Goal: Task Accomplishment & Management: Check status

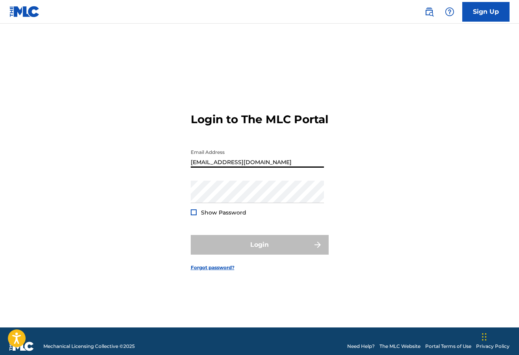
type input "[EMAIL_ADDRESS][DOMAIN_NAME]"
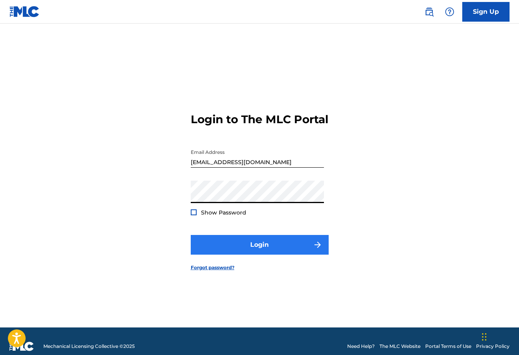
click at [291, 255] on button "Login" at bounding box center [260, 245] width 138 height 20
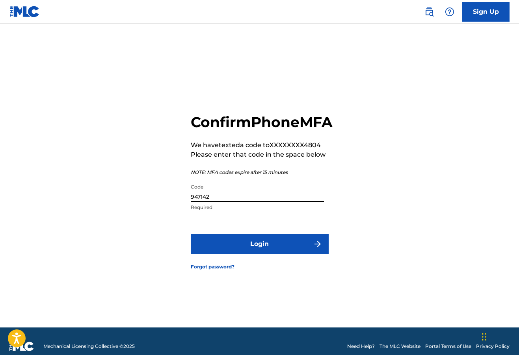
type input "947142"
click at [259, 253] on button "Login" at bounding box center [260, 244] width 138 height 20
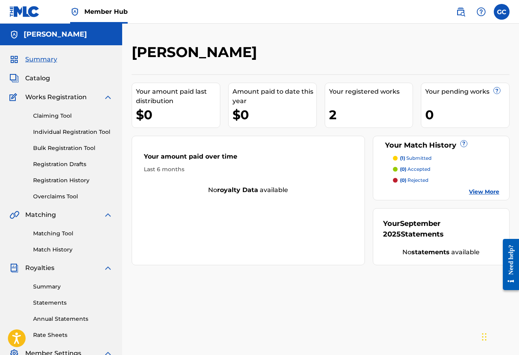
click at [329, 111] on div "2" at bounding box center [371, 115] width 84 height 18
click at [71, 235] on link "Matching Tool" at bounding box center [73, 234] width 80 height 8
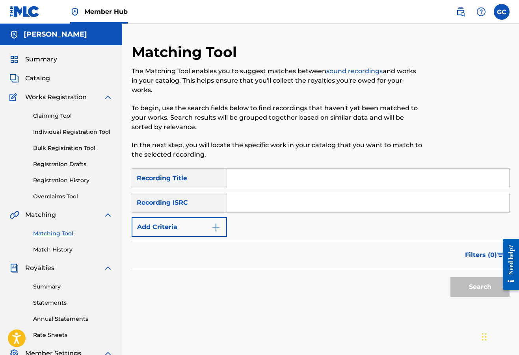
click at [245, 175] on input "Search Form" at bounding box center [368, 178] width 282 height 19
click at [277, 177] on input "Home" at bounding box center [368, 178] width 282 height 19
type input "THE FALL"
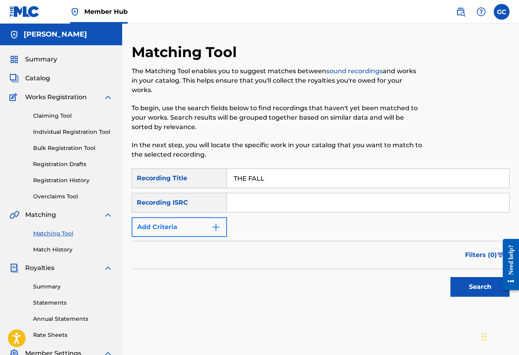
click at [161, 224] on button "Add Criteria" at bounding box center [179, 228] width 95 height 20
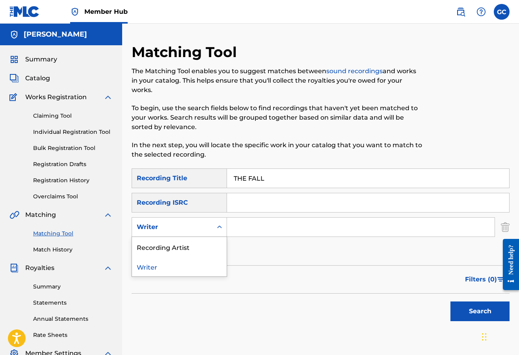
click at [171, 232] on div "Writer" at bounding box center [172, 227] width 80 height 15
click at [171, 243] on div "Recording Artist" at bounding box center [179, 247] width 95 height 20
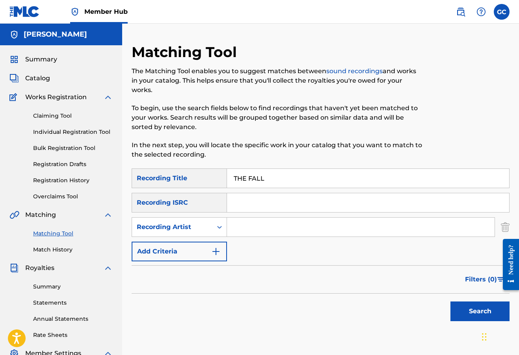
click at [245, 235] on input "Search Form" at bounding box center [361, 227] width 268 height 19
type input "Michael Sanzone"
click at [480, 312] on button "Search" at bounding box center [479, 312] width 59 height 20
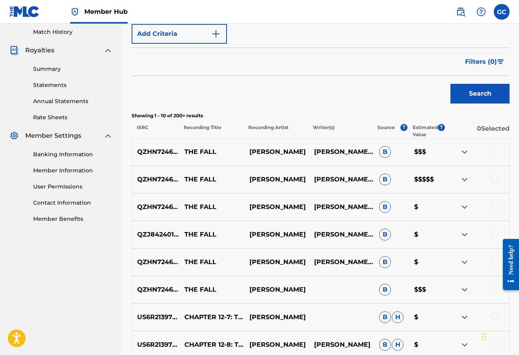
scroll to position [235, 0]
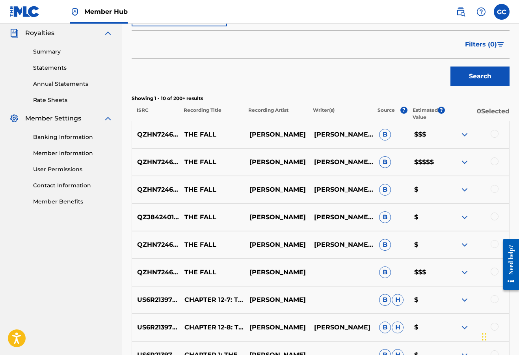
click at [492, 272] on div at bounding box center [495, 272] width 8 height 8
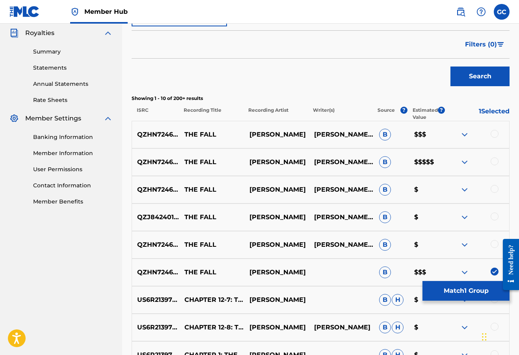
click at [493, 239] on div "QZHN72461664 THE FALL MICHAEL SANZONE GABE NEALLIAM VON ELBEMICHAEL SANZONEJOEY…" at bounding box center [321, 245] width 378 height 28
click at [493, 241] on div at bounding box center [495, 244] width 8 height 8
click at [494, 216] on div at bounding box center [495, 217] width 8 height 8
click at [493, 191] on div at bounding box center [495, 189] width 8 height 8
click at [495, 160] on div at bounding box center [495, 162] width 8 height 8
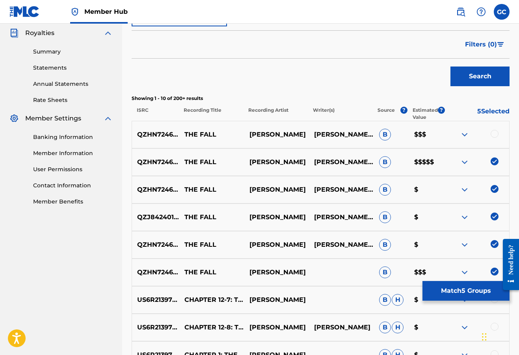
click at [496, 138] on div at bounding box center [476, 134] width 65 height 9
click at [495, 134] on div at bounding box center [495, 134] width 8 height 8
drag, startPoint x: 413, startPoint y: 162, endPoint x: 434, endPoint y: 162, distance: 20.9
click at [434, 162] on p "$$$$$" at bounding box center [426, 162] width 35 height 9
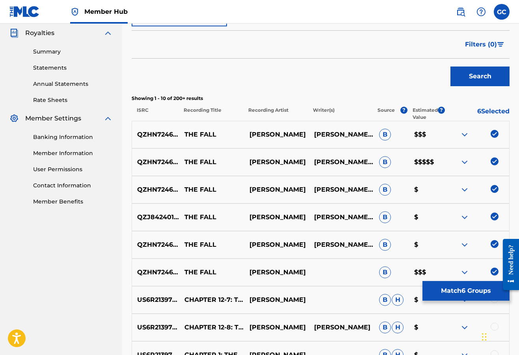
scroll to position [374, 0]
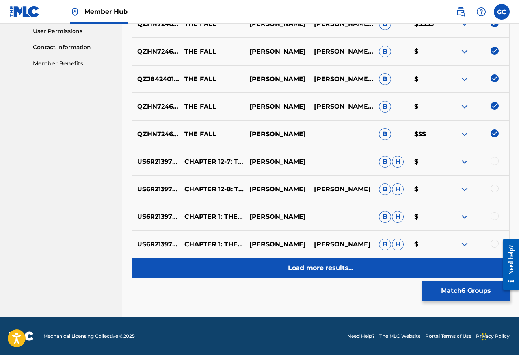
click at [316, 272] on p "Load more results..." at bounding box center [320, 268] width 65 height 9
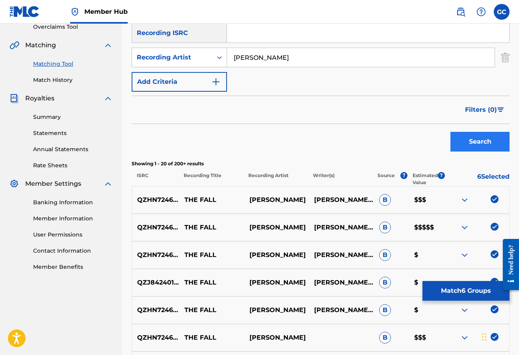
click at [475, 145] on button "Search" at bounding box center [479, 142] width 59 height 20
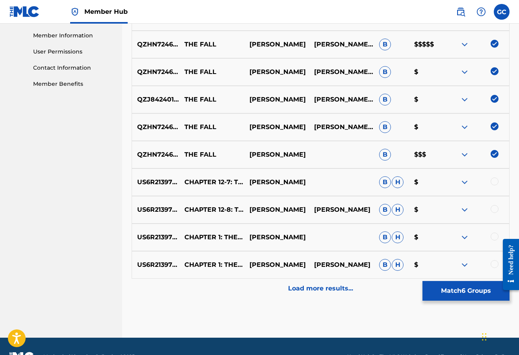
scroll to position [374, 0]
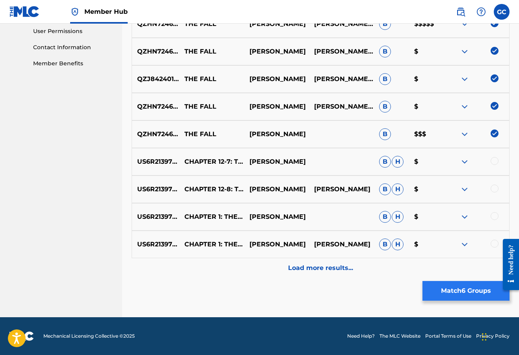
click at [461, 295] on button "Match 6 Groups" at bounding box center [465, 291] width 87 height 20
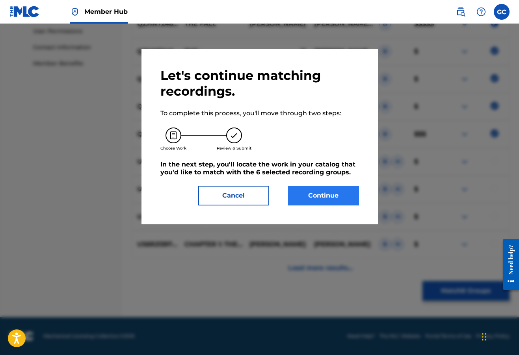
click at [318, 194] on button "Continue" at bounding box center [323, 196] width 71 height 20
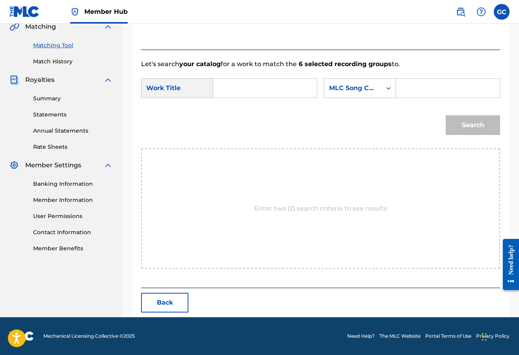
scroll to position [133, 0]
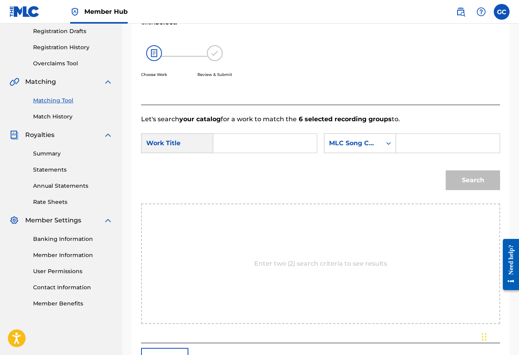
click at [240, 146] on input "Search Form" at bounding box center [265, 143] width 90 height 19
type input "the fall"
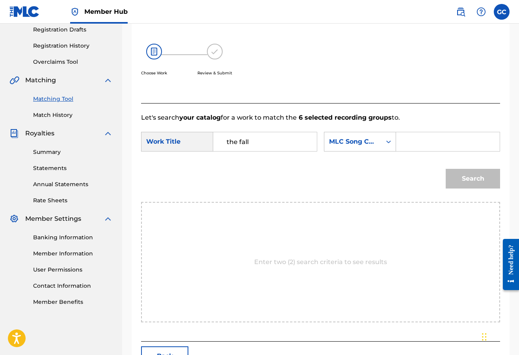
scroll to position [151, 0]
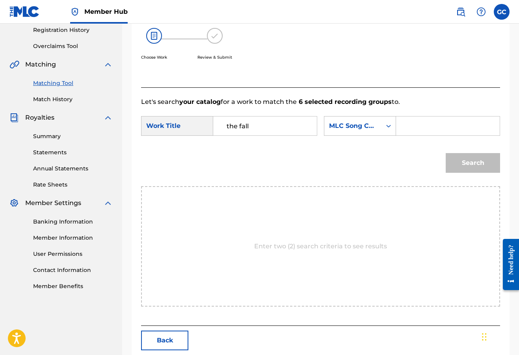
click at [403, 136] on input "Search Form" at bounding box center [448, 126] width 90 height 19
click at [324, 134] on div "MLC Song Code" at bounding box center [352, 126] width 57 height 15
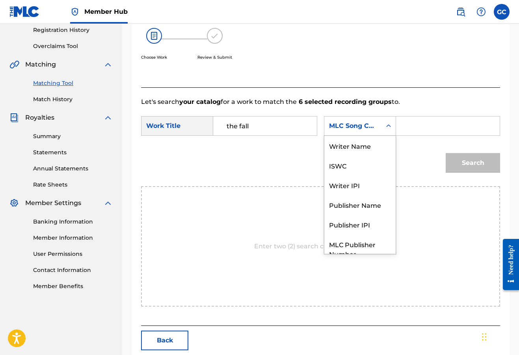
scroll to position [29, 0]
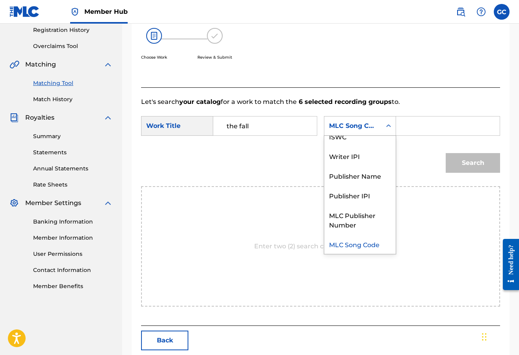
click at [183, 126] on div "Work Title" at bounding box center [177, 126] width 72 height 20
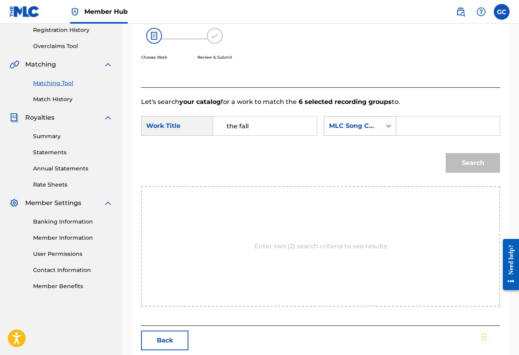
click at [381, 133] on div "Search Form" at bounding box center [388, 126] width 14 height 14
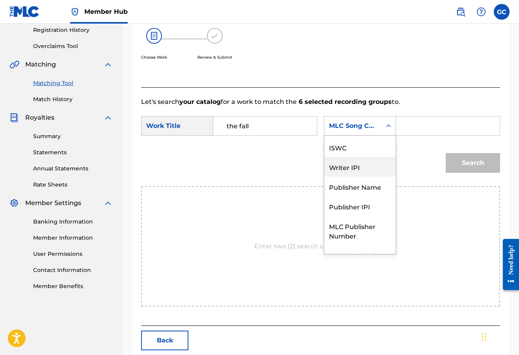
scroll to position [0, 0]
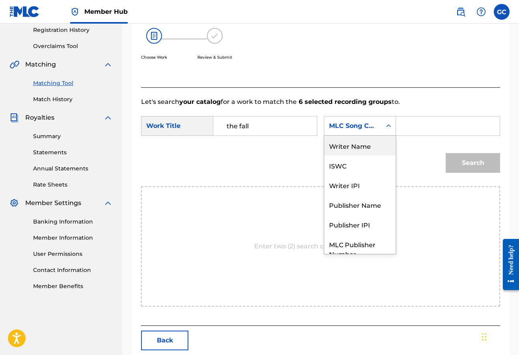
click at [324, 156] on div "Writer Name" at bounding box center [359, 146] width 71 height 20
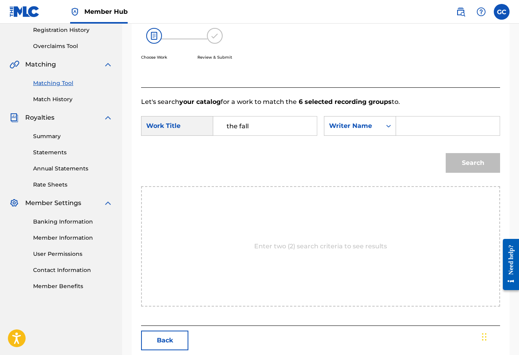
click at [403, 136] on input "Search Form" at bounding box center [448, 126] width 90 height 19
type input "[PERSON_NAME]"
drag, startPoint x: 429, startPoint y: 177, endPoint x: 465, endPoint y: 194, distance: 40.0
click at [465, 173] on button "Search" at bounding box center [473, 163] width 54 height 20
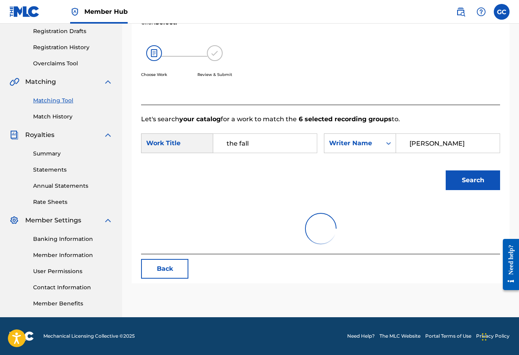
click at [230, 145] on input "the fall" at bounding box center [265, 143] width 90 height 19
click at [234, 164] on strong "the" at bounding box center [232, 160] width 11 height 7
type input "the fall"
click at [463, 190] on button "Search" at bounding box center [473, 181] width 54 height 20
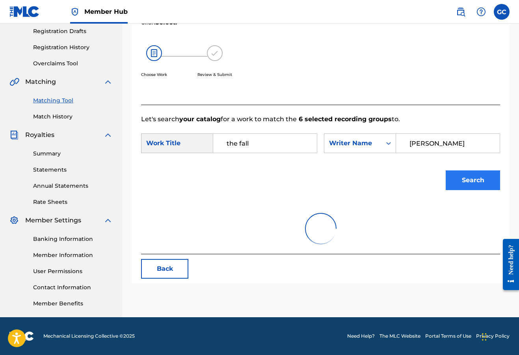
click at [463, 190] on button "Search" at bounding box center [473, 181] width 54 height 20
click at [403, 153] on input "[PERSON_NAME]" at bounding box center [448, 143] width 90 height 19
click at [385, 147] on icon "Search Form" at bounding box center [389, 143] width 8 height 8
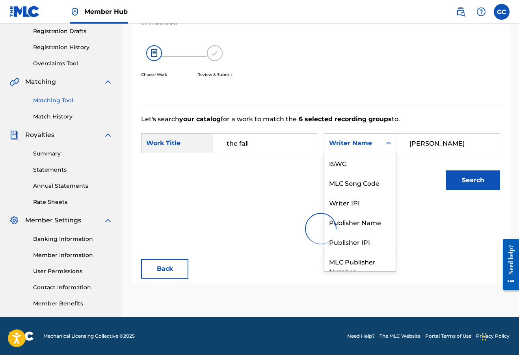
scroll to position [29, 0]
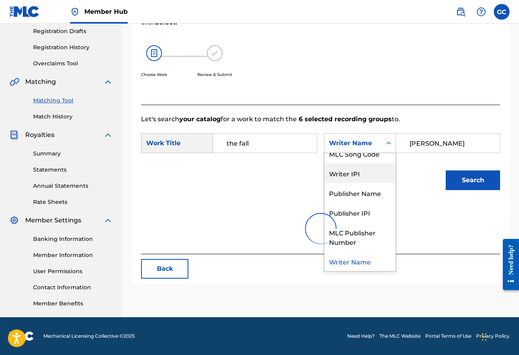
click at [324, 164] on div "MLC Song Code" at bounding box center [359, 154] width 71 height 20
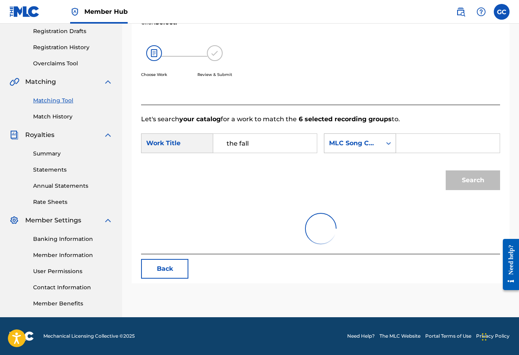
click at [329, 148] on div "MLC Song Code" at bounding box center [353, 143] width 48 height 9
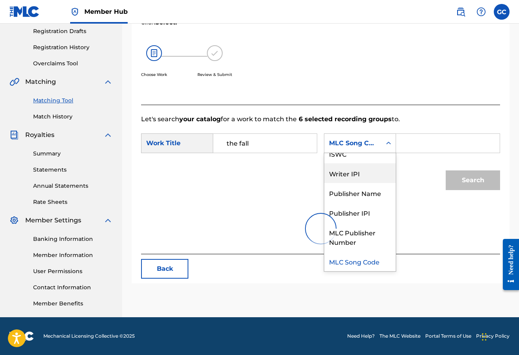
click at [324, 183] on div "Writer IPI" at bounding box center [359, 174] width 71 height 20
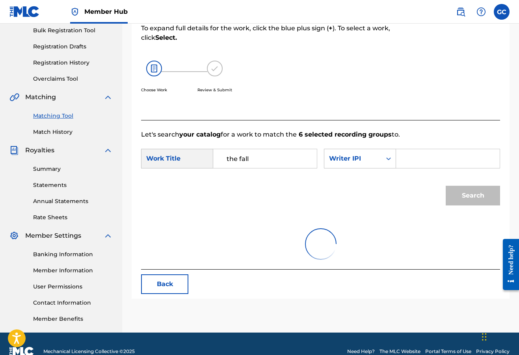
scroll to position [0, 0]
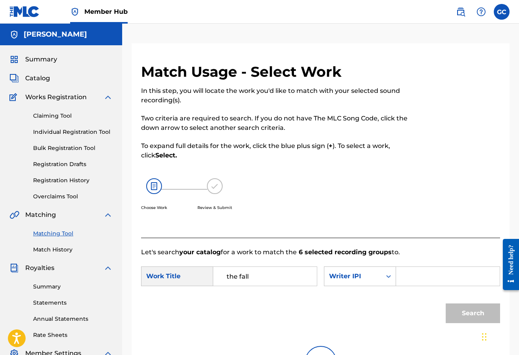
click at [153, 194] on div "Choose Work" at bounding box center [154, 195] width 26 height 32
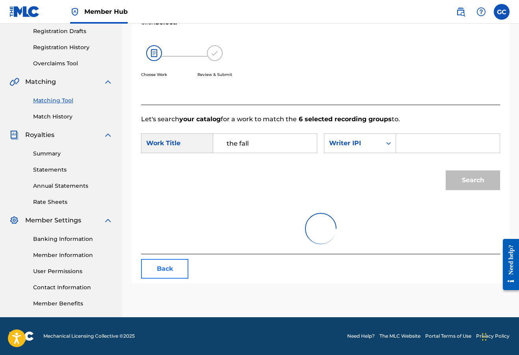
click at [165, 279] on button "Back" at bounding box center [164, 269] width 47 height 20
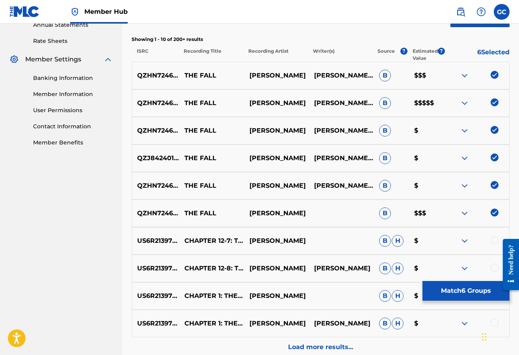
scroll to position [374, 0]
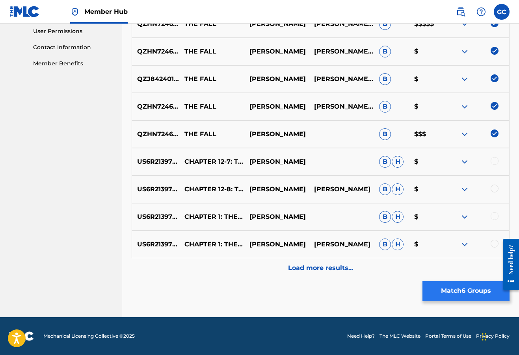
click at [451, 293] on button "Match 6 Groups" at bounding box center [465, 291] width 87 height 20
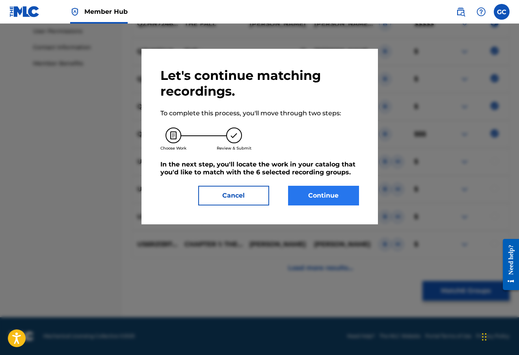
click at [303, 195] on button "Continue" at bounding box center [323, 196] width 71 height 20
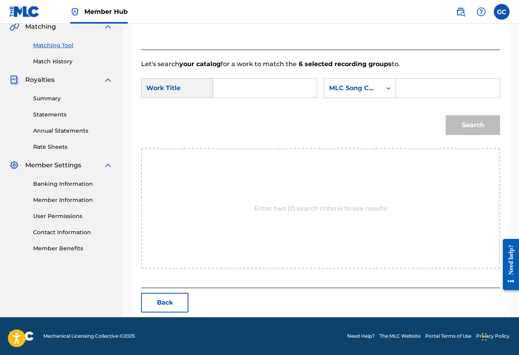
scroll to position [133, 0]
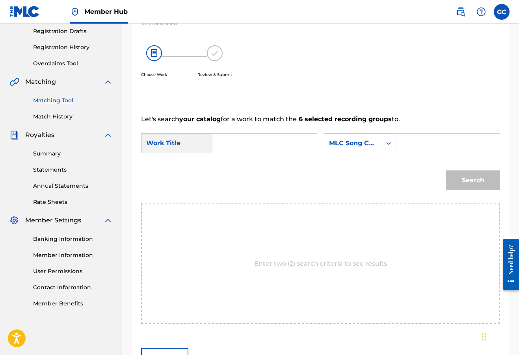
click at [254, 135] on input "Search Form" at bounding box center [265, 143] width 90 height 19
type input "the fall"
click at [381, 151] on div "Search Form" at bounding box center [388, 143] width 14 height 14
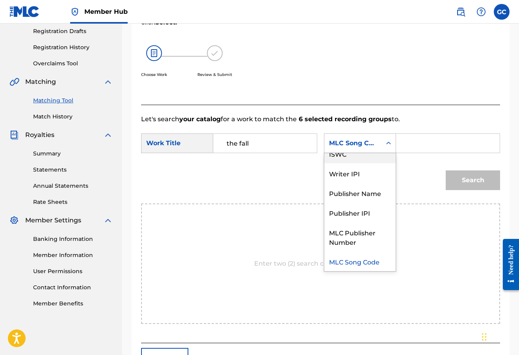
scroll to position [0, 0]
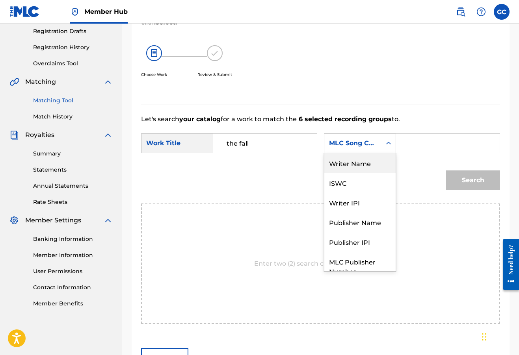
click at [324, 173] on div "Writer Name" at bounding box center [359, 163] width 71 height 20
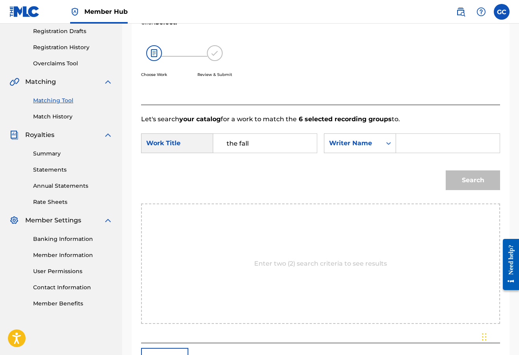
click at [403, 153] on input "Search Form" at bounding box center [448, 143] width 90 height 19
type input "gabriel cummings"
click at [473, 190] on button "Search" at bounding box center [473, 181] width 54 height 20
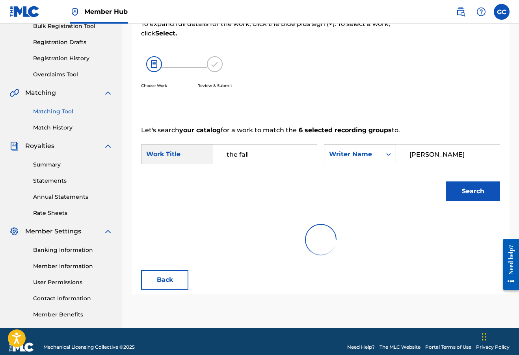
scroll to position [55, 0]
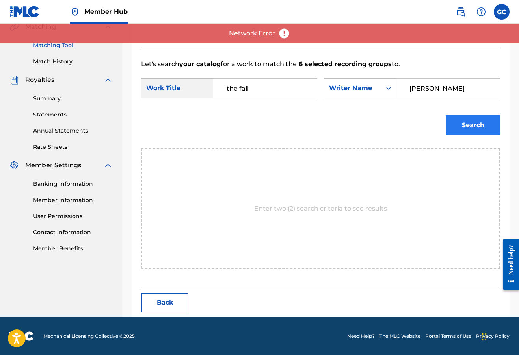
click at [482, 135] on button "Search" at bounding box center [473, 125] width 54 height 20
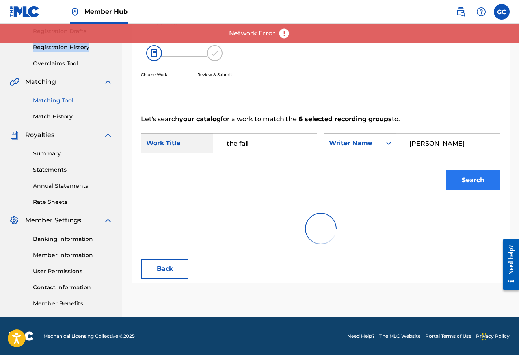
scroll to position [133, 0]
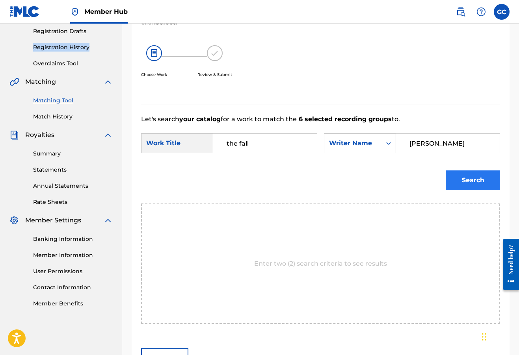
click at [446, 190] on button "Search" at bounding box center [473, 181] width 54 height 20
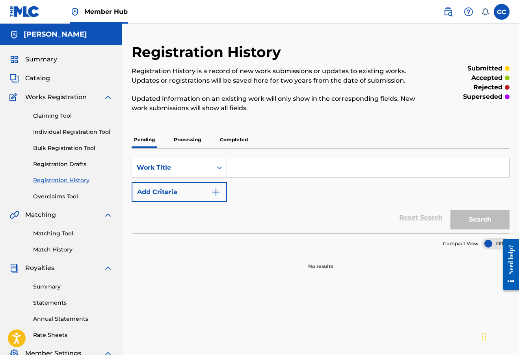
click at [185, 139] on p "Processing" at bounding box center [187, 140] width 32 height 17
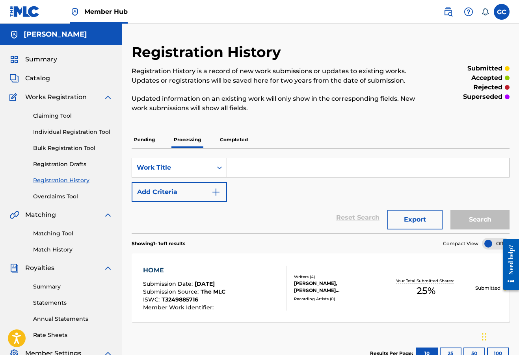
click at [222, 139] on p "Completed" at bounding box center [234, 140] width 33 height 17
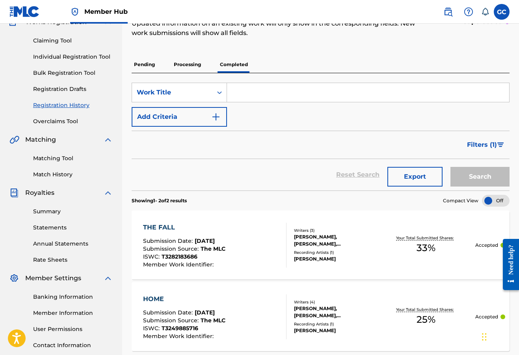
scroll to position [156, 0]
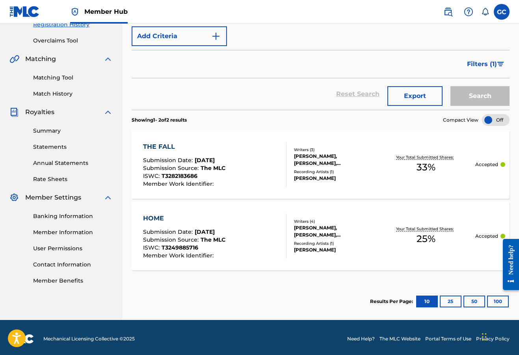
click at [475, 178] on div "THE FALL Submission Date : Sep 24, 2025 Submission Source : The MLC ISWC : T328…" at bounding box center [321, 164] width 378 height 69
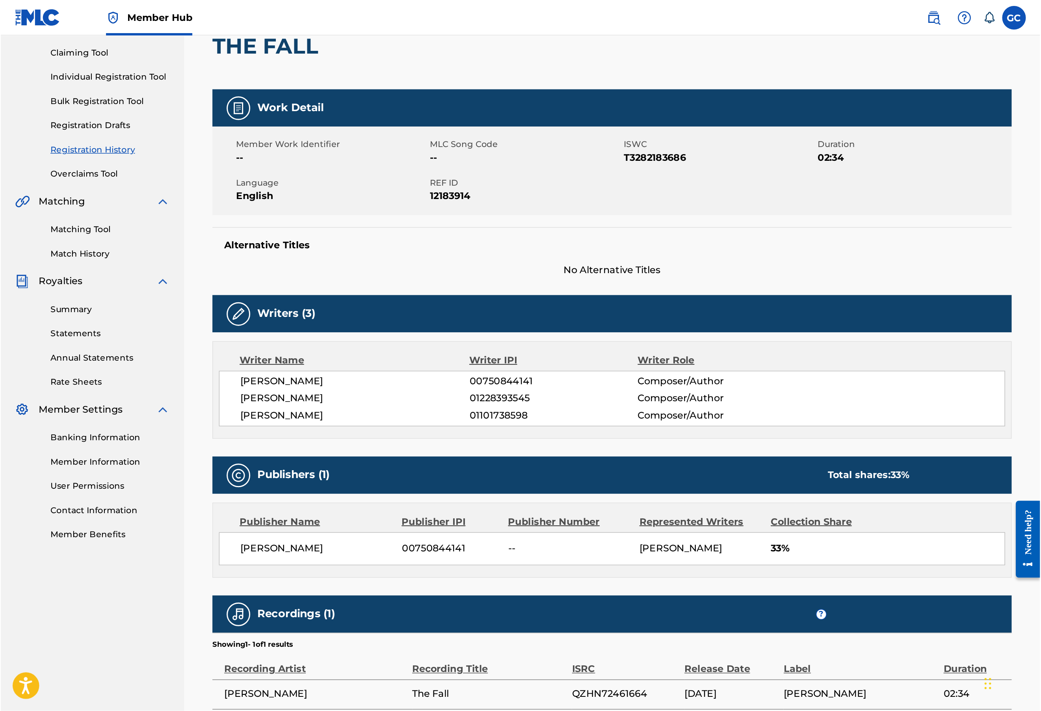
scroll to position [81, 0]
